Goal: Go to known website: Go to known website

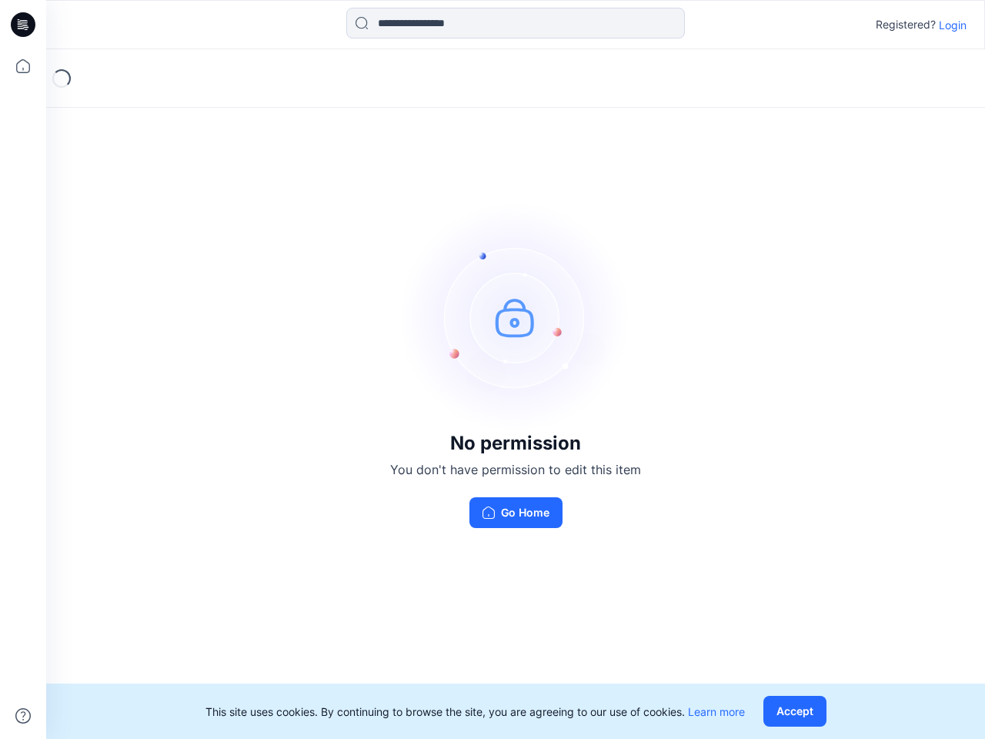
click at [493, 370] on img at bounding box center [515, 317] width 231 height 231
click at [24, 25] on icon at bounding box center [25, 25] width 6 height 1
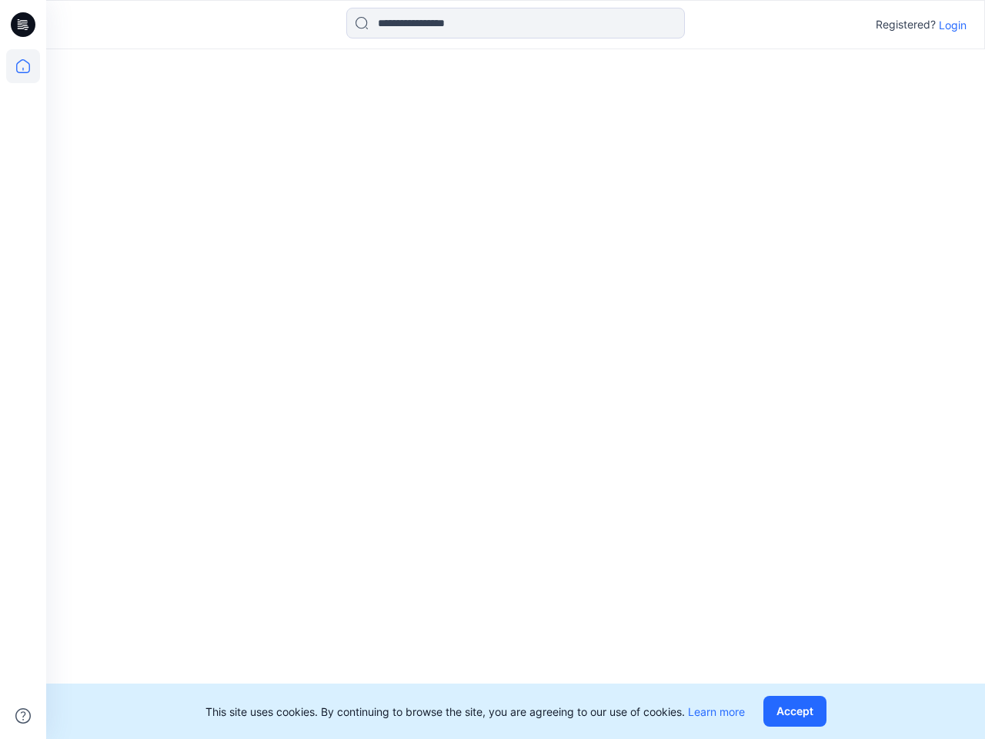
click at [23, 66] on icon at bounding box center [23, 66] width 34 height 34
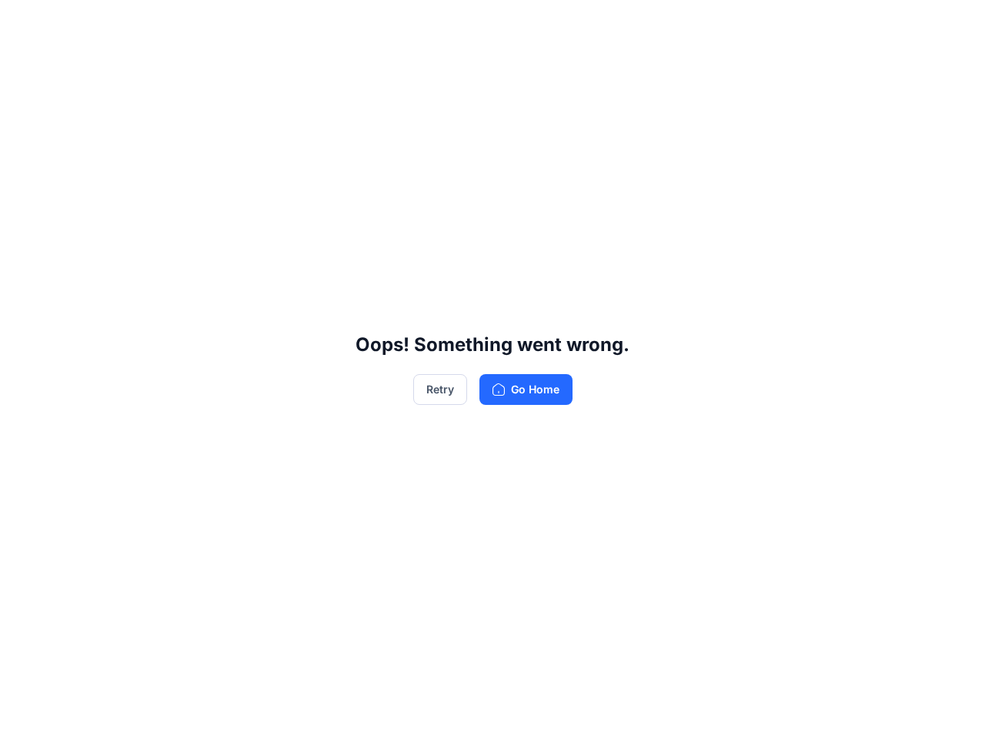
click at [23, 716] on div "Oops! Something went wrong. Retry Go Home" at bounding box center [492, 369] width 985 height 739
click at [516, 23] on div "Oops! Something went wrong. Retry Go Home" at bounding box center [492, 369] width 985 height 739
click at [953, 25] on div "Oops! Something went wrong. Retry Go Home" at bounding box center [492, 369] width 985 height 739
click at [798, 711] on div "Oops! Something went wrong. Retry Go Home" at bounding box center [492, 369] width 985 height 739
